Goal: Task Accomplishment & Management: Manage account settings

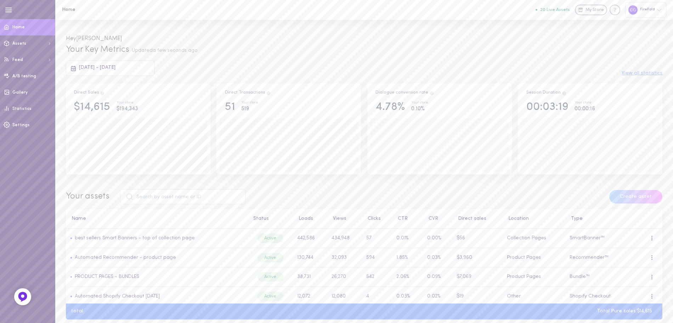
click at [105, 67] on span "[DATE] - [DATE]" at bounding box center [97, 67] width 36 height 5
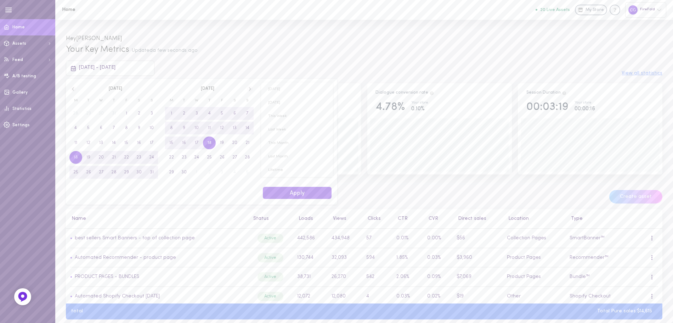
click at [75, 91] on icon at bounding box center [73, 89] width 6 height 6
click at [89, 114] on span "1" at bounding box center [88, 113] width 1 height 13
click at [251, 91] on icon at bounding box center [250, 89] width 6 height 6
click at [210, 141] on span "18" at bounding box center [210, 142] width 4 height 13
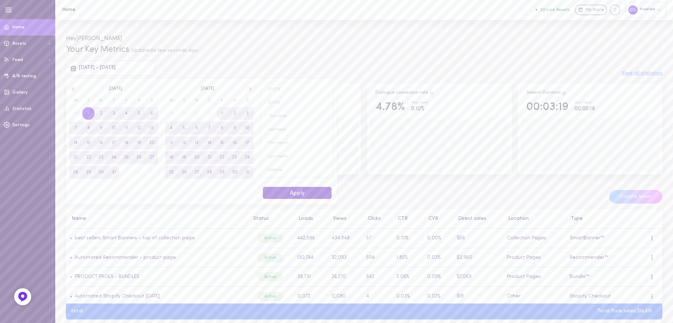
click at [302, 195] on button "Apply" at bounding box center [297, 193] width 69 height 12
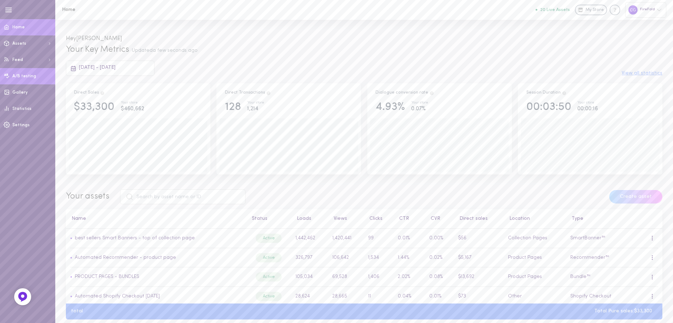
click at [28, 79] on link "A/B testing" at bounding box center [27, 76] width 55 height 16
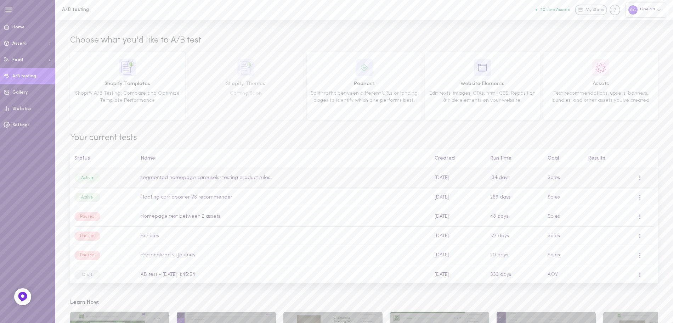
click at [190, 179] on td "segmented homepage carousels: testing product rules" at bounding box center [284, 177] width 294 height 19
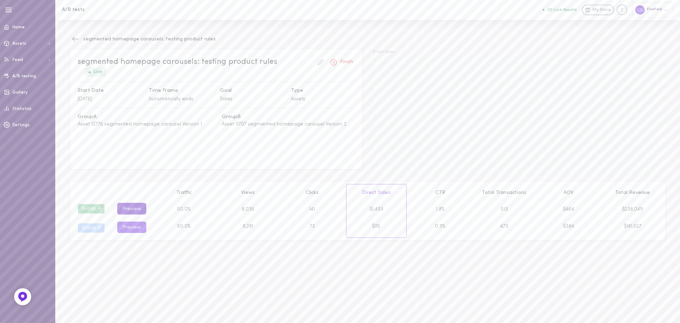
click at [131, 207] on button "Preview" at bounding box center [131, 209] width 29 height 12
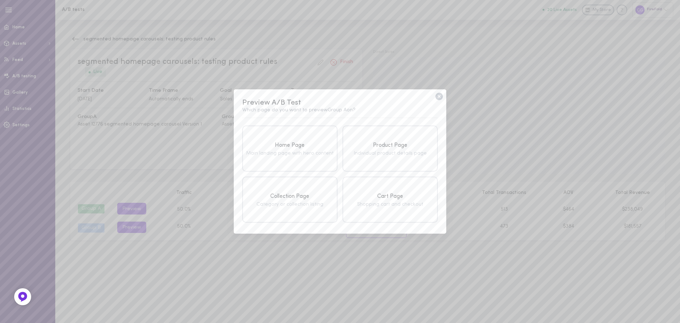
click at [439, 95] on icon at bounding box center [438, 96] width 7 height 7
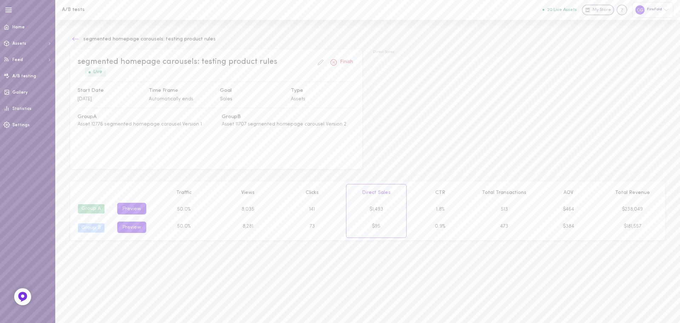
click at [71, 35] on button at bounding box center [75, 39] width 11 height 11
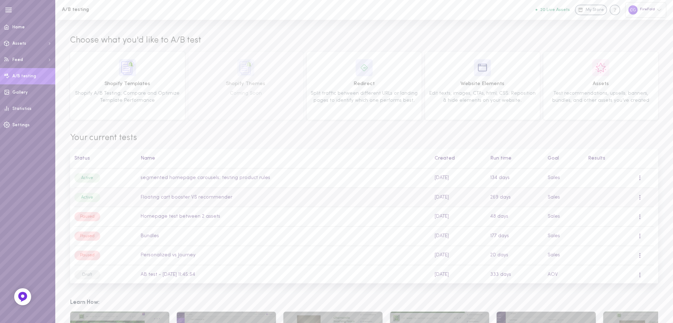
click at [148, 197] on td "Floating cart booster VS recommender" at bounding box center [284, 196] width 294 height 19
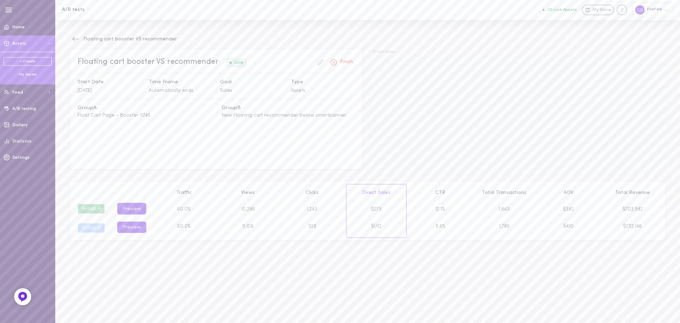
click at [30, 74] on div "My Assets" at bounding box center [28, 74] width 48 height 5
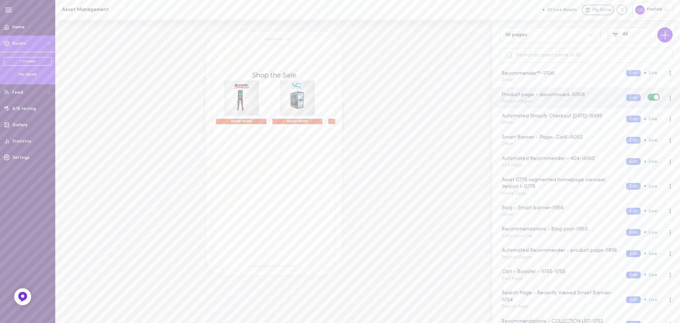
scroll to position [106, 0]
click at [536, 139] on div "Smart Banner - Page- Cat6 - 15052 Other" at bounding box center [558, 137] width 125 height 14
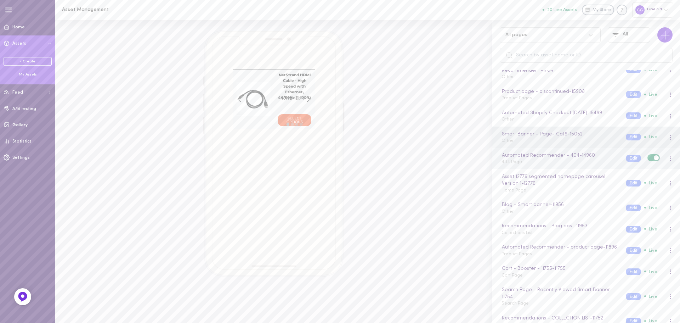
click at [540, 162] on div "Automated Recommender - 404 - 14960 404 Page" at bounding box center [558, 159] width 125 height 14
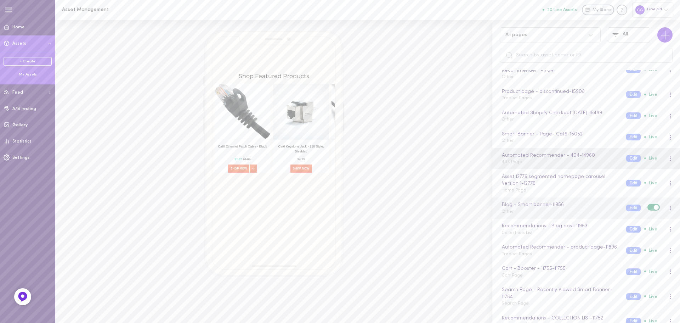
click at [556, 214] on div "Blog - Smart banner - 11956 Other" at bounding box center [558, 208] width 125 height 14
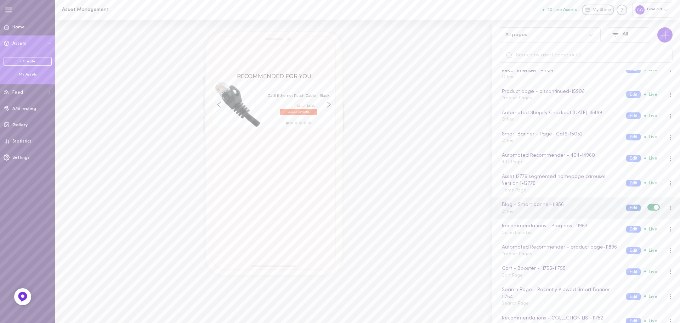
click at [626, 207] on button "Edit" at bounding box center [633, 207] width 15 height 7
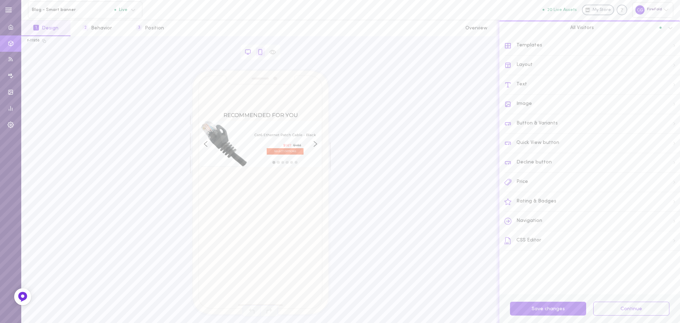
click at [247, 50] on icon at bounding box center [248, 52] width 6 height 6
